Goal: Transaction & Acquisition: Subscribe to service/newsletter

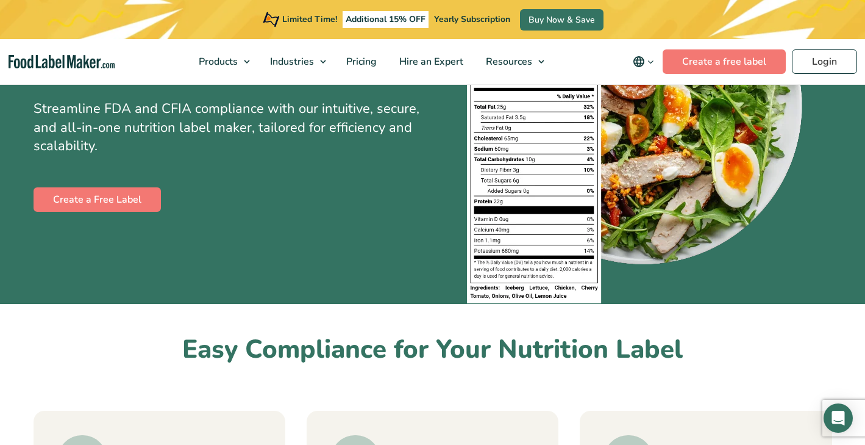
scroll to position [109, 0]
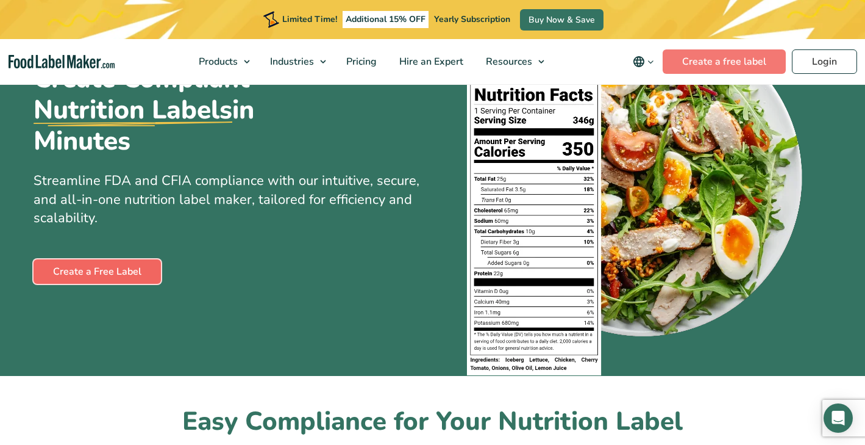
click at [135, 271] on link "Create a Free Label" at bounding box center [97, 271] width 127 height 24
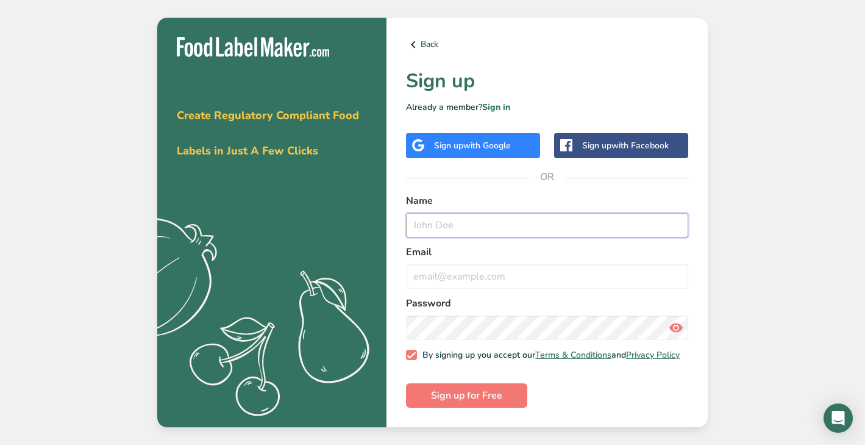
click at [434, 222] on input "text" at bounding box center [547, 225] width 282 height 24
type input "l"
type input "Lisa Marinaccio"
click at [423, 279] on input "email" at bounding box center [547, 276] width 282 height 24
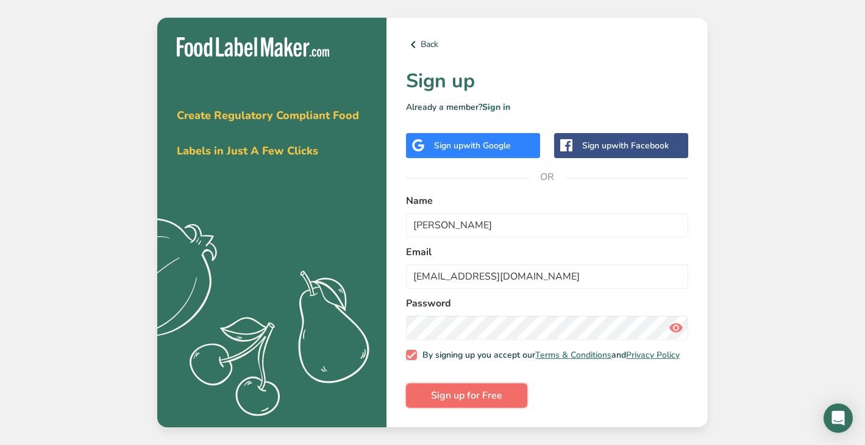
click at [441, 402] on span "Sign up for Free" at bounding box center [466, 395] width 71 height 15
click at [538, 273] on input "lisamarinaccio@gmail.com" at bounding box center [547, 276] width 282 height 24
type input "lisamrncc@yahoo.com"
click at [470, 402] on span "Sign up for Free" at bounding box center [466, 395] width 71 height 15
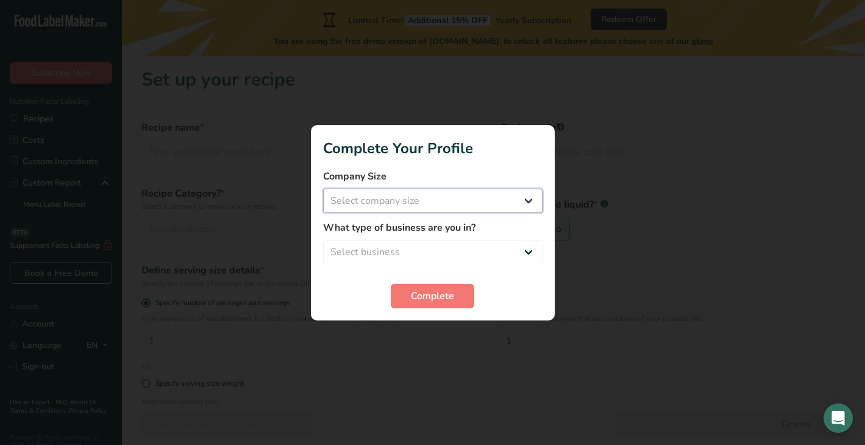
click at [473, 202] on select "Select company size Fewer than 10 Employees 10 to 50 Employees 51 to 500 Employ…" at bounding box center [433, 200] width 220 height 24
select select "1"
click at [323, 188] on select "Select company size Fewer than 10 Employees 10 to 50 Employees 51 to 500 Employ…" at bounding box center [433, 200] width 220 height 24
click at [453, 249] on select "Select business Packaged Food Manufacturer Restaurant & Cafe Bakery Meal Plans …" at bounding box center [433, 252] width 220 height 24
select select "1"
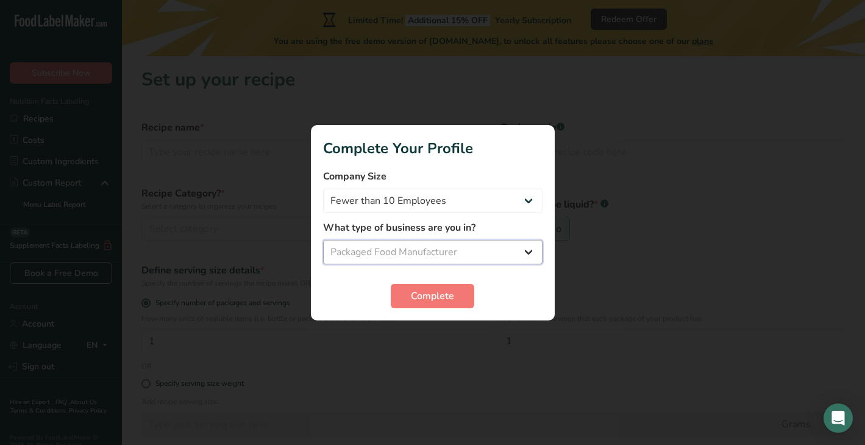
click at [323, 240] on select "Select business Packaged Food Manufacturer Restaurant & Cafe Bakery Meal Plans …" at bounding box center [433, 252] width 220 height 24
click at [431, 293] on span "Complete" at bounding box center [432, 295] width 43 height 15
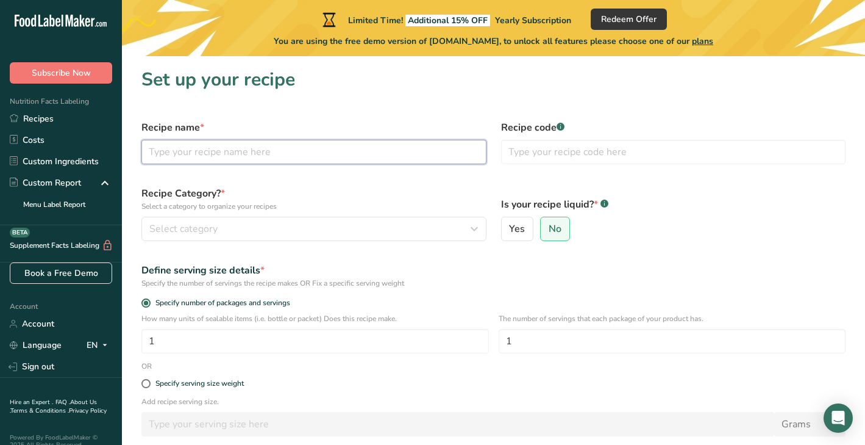
click at [288, 154] on input "text" at bounding box center [313, 152] width 345 height 24
type input "Cheddar Crushed"
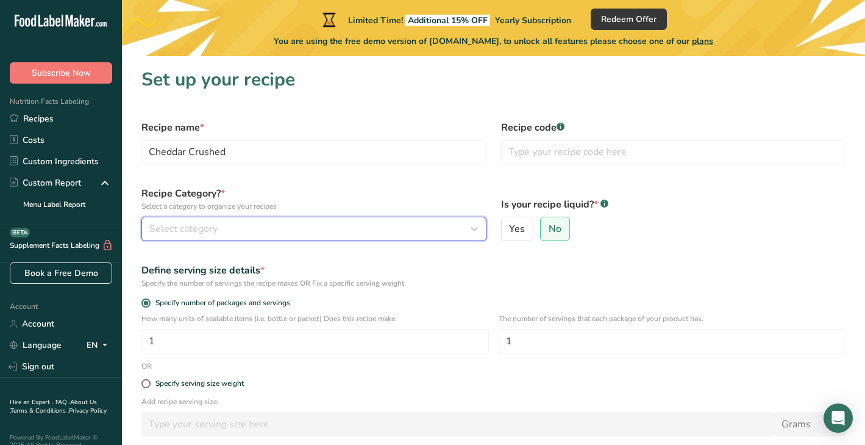
click at [330, 224] on div "Select category" at bounding box center [310, 228] width 322 height 15
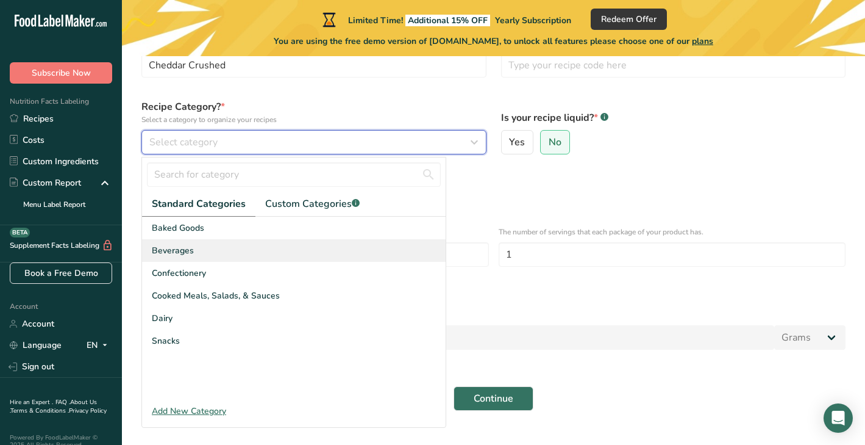
scroll to position [93, 0]
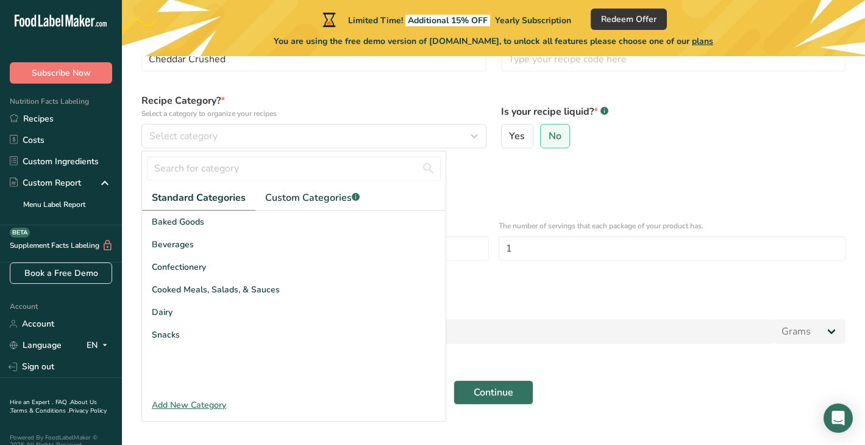
click at [209, 405] on div "Add New Category" at bounding box center [294, 404] width 304 height 13
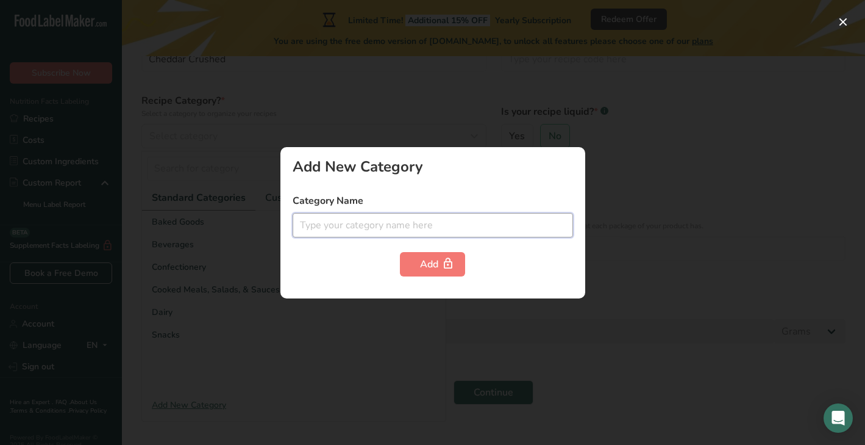
click at [323, 224] on input "text" at bounding box center [433, 225] width 280 height 24
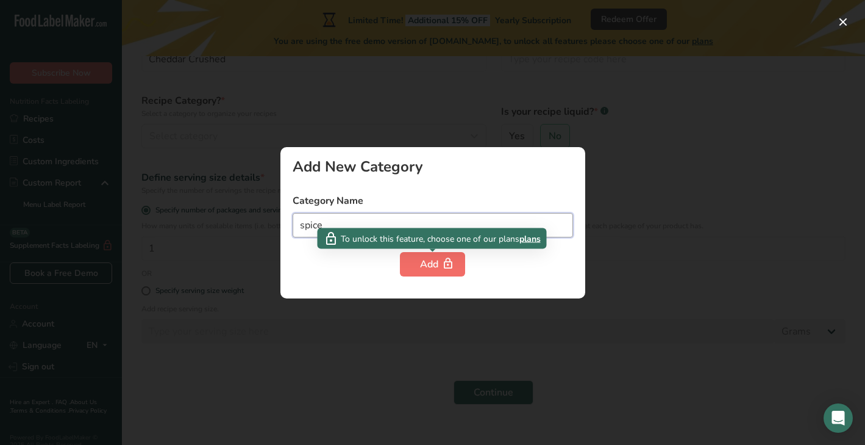
type input "spice"
click at [433, 265] on div "Add" at bounding box center [432, 264] width 25 height 15
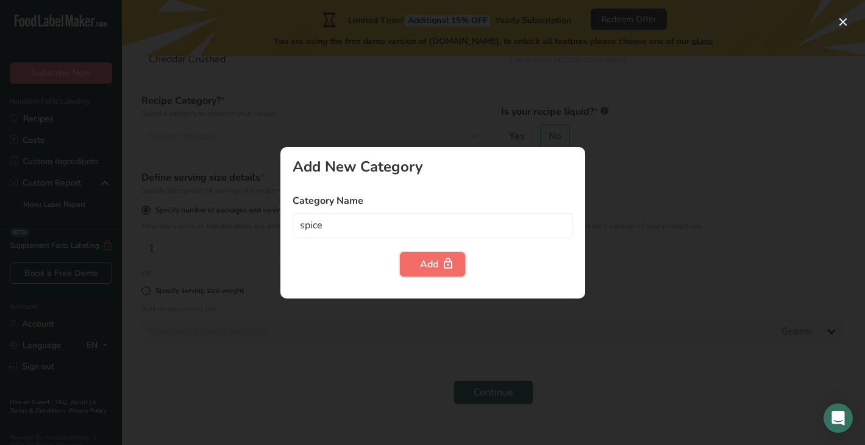
click at [433, 263] on div "Add" at bounding box center [432, 264] width 25 height 15
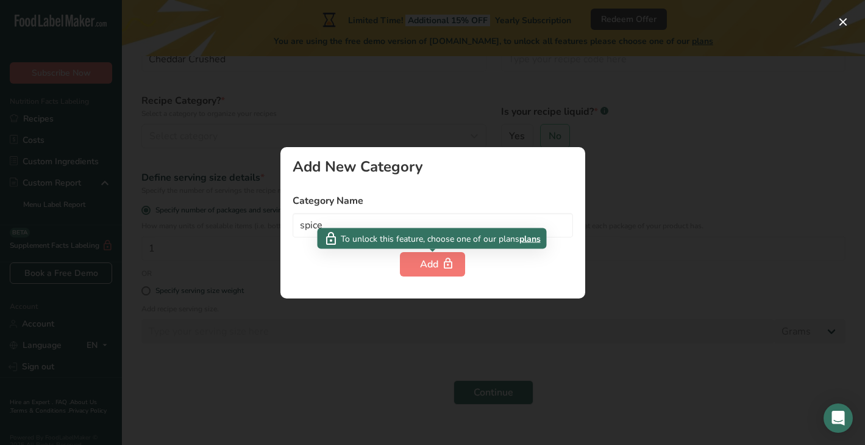
click at [526, 238] on span "plans" at bounding box center [530, 238] width 21 height 13
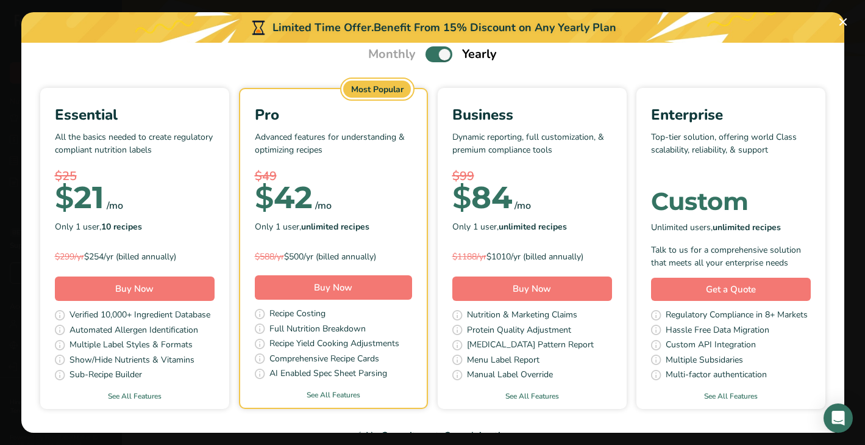
scroll to position [77, 0]
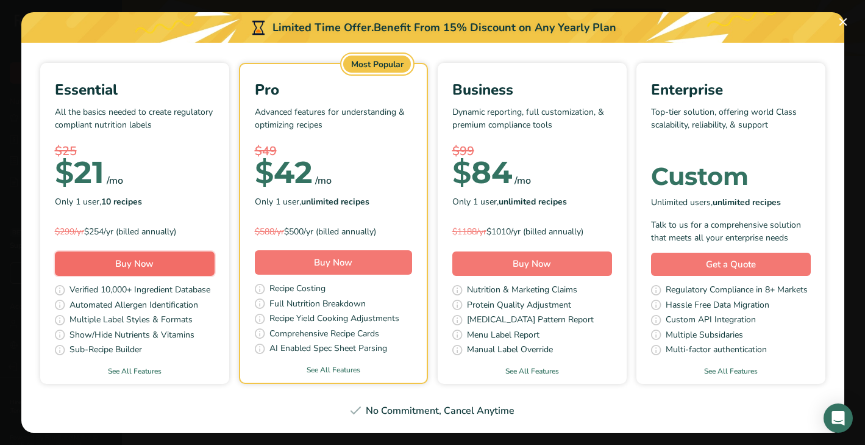
click at [145, 260] on span "Buy Now" at bounding box center [134, 263] width 38 height 12
